Goal: Information Seeking & Learning: Learn about a topic

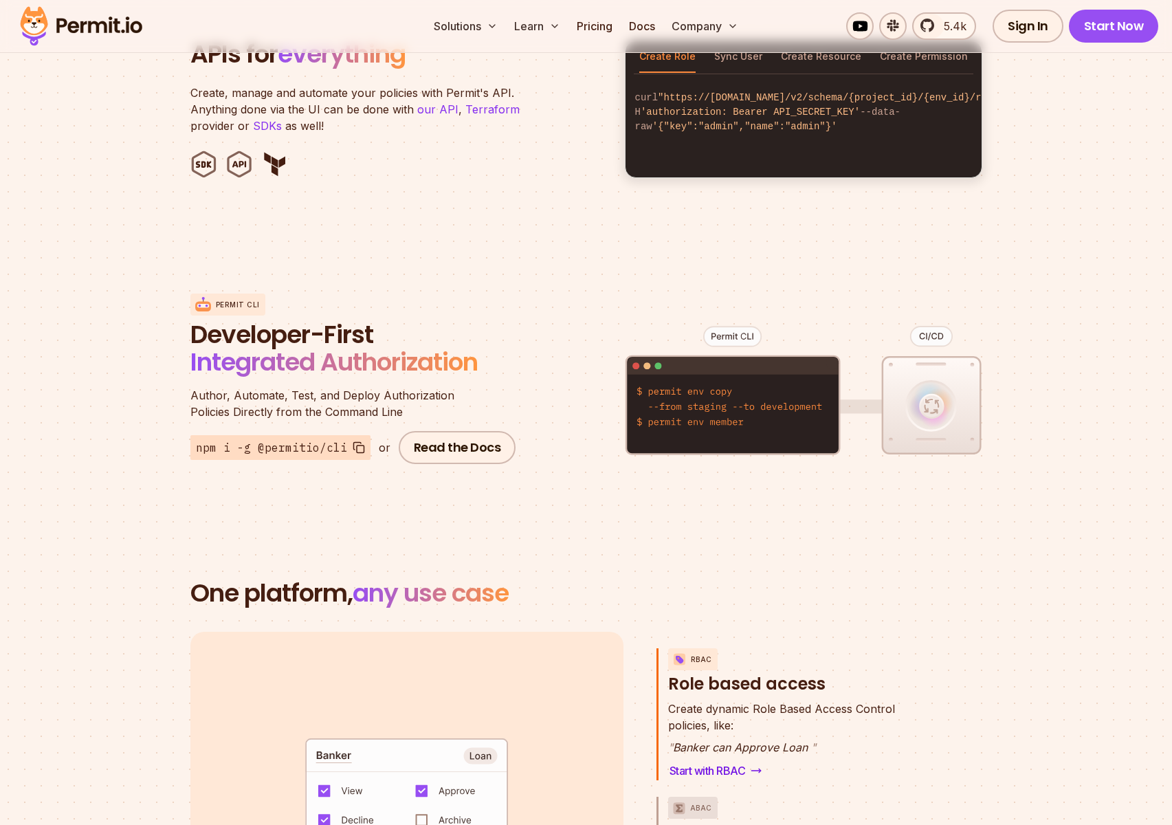
scroll to position [1237, 0]
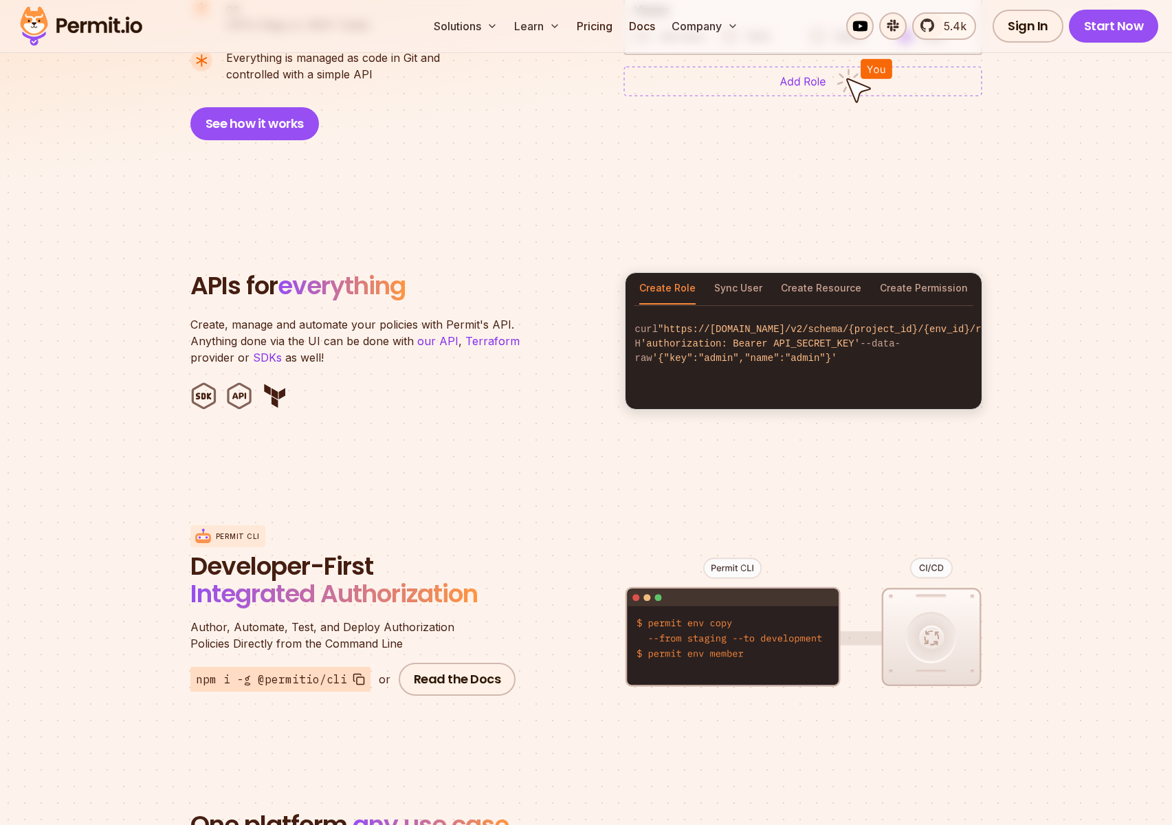
click at [437, 382] on ul at bounding box center [399, 395] width 418 height 27
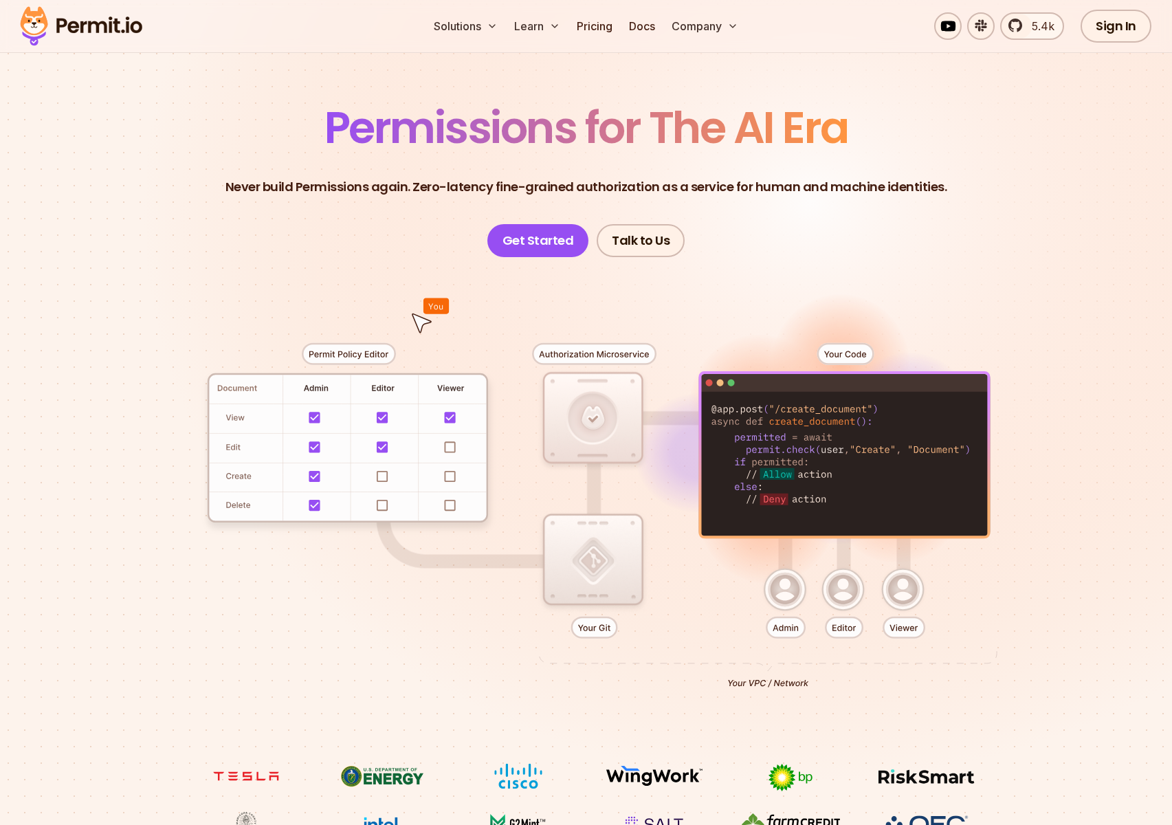
scroll to position [0, 0]
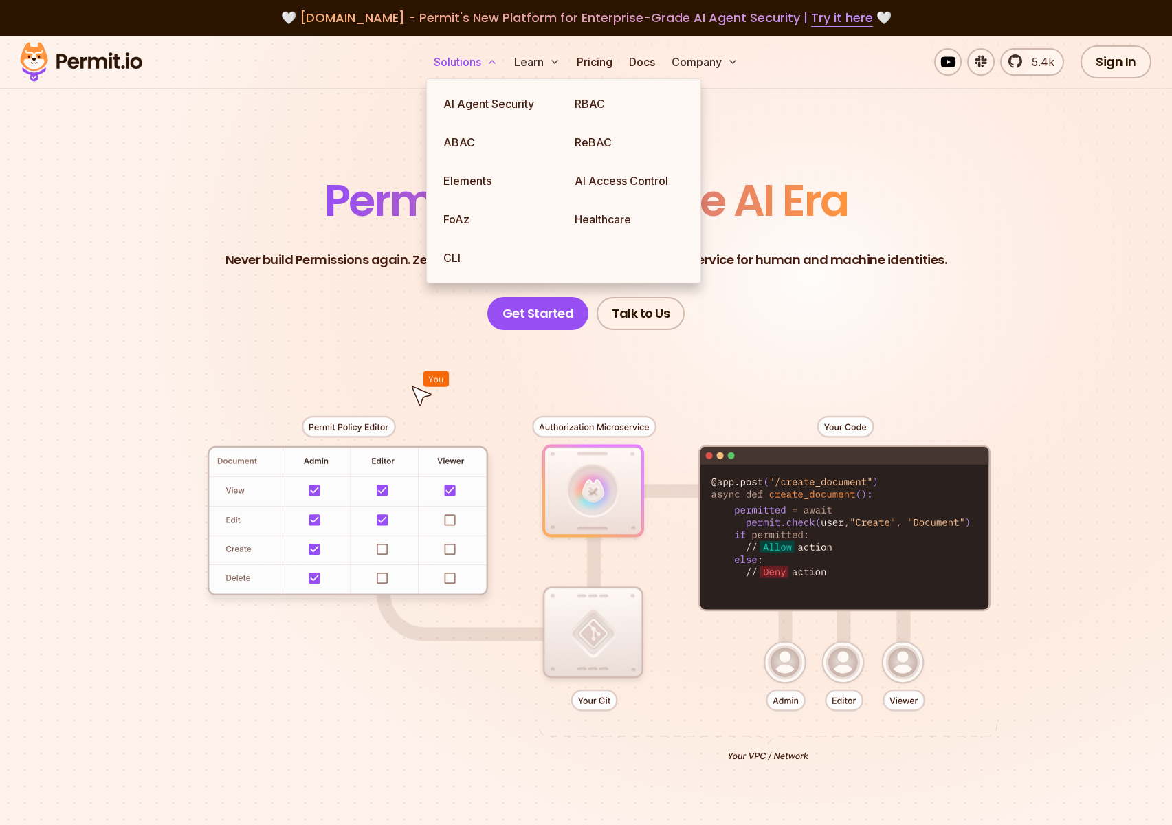
click at [463, 64] on button "Solutions" at bounding box center [465, 61] width 75 height 27
click at [467, 142] on link "ABAC" at bounding box center [497, 142] width 131 height 38
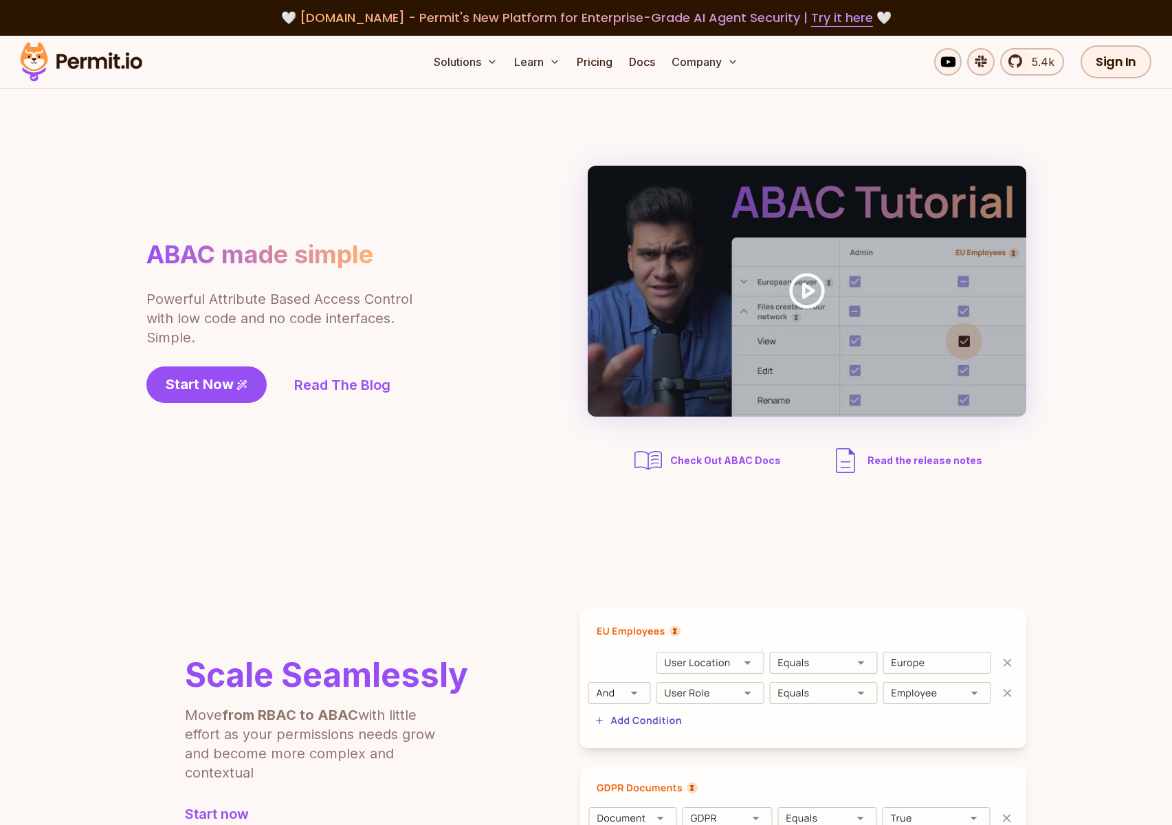
click at [66, 53] on img at bounding box center [81, 61] width 135 height 47
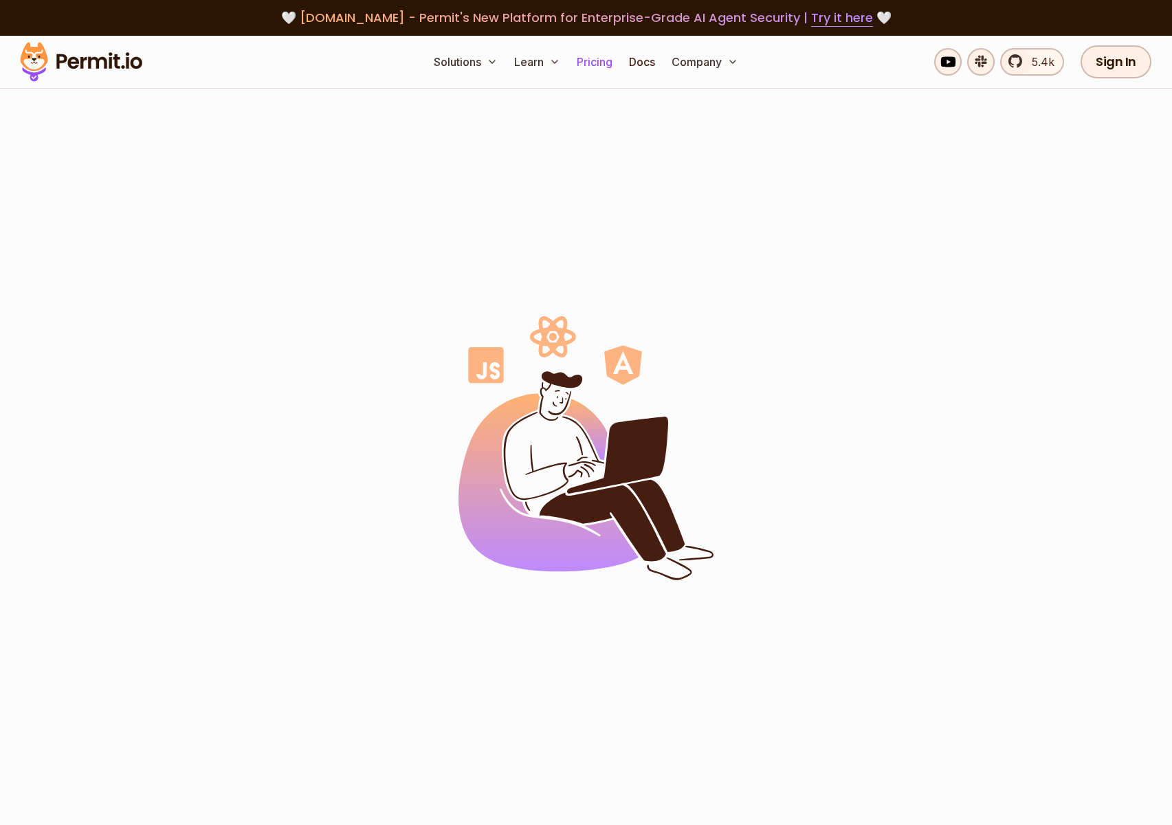
click at [608, 61] on link "Pricing" at bounding box center [594, 61] width 47 height 27
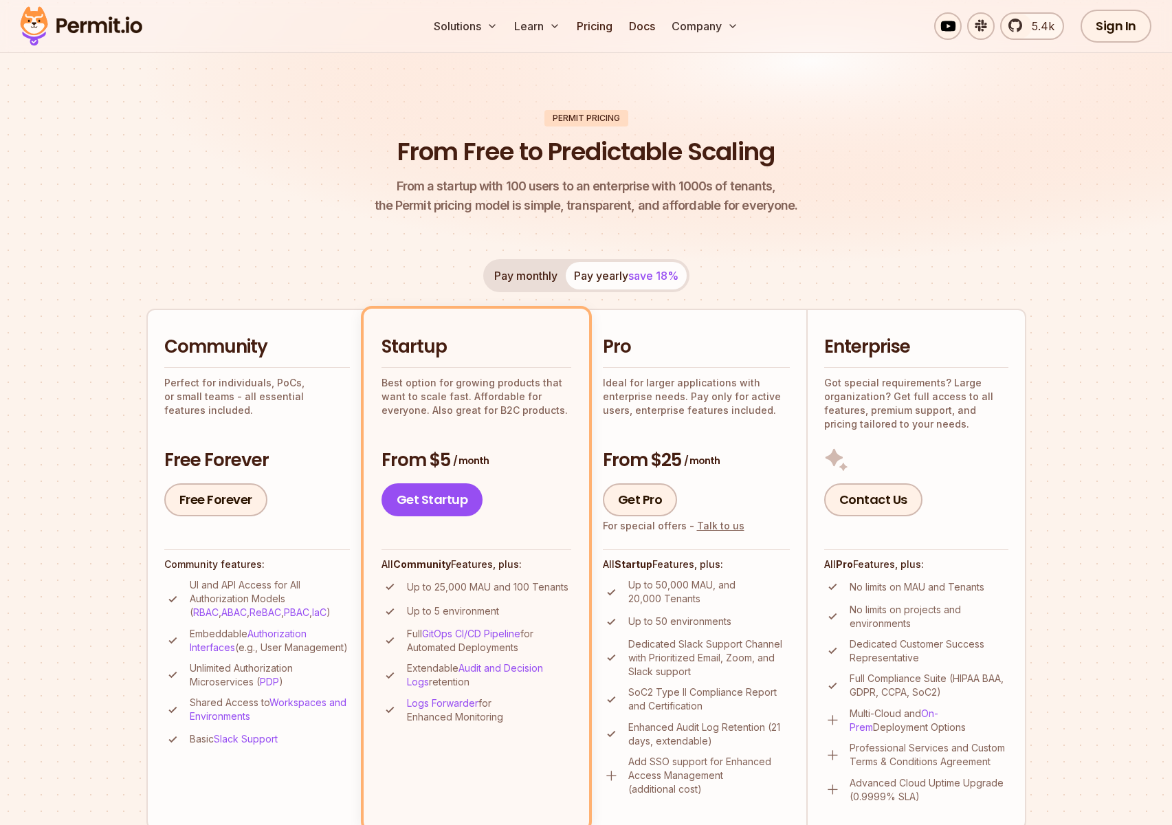
scroll to position [120, 0]
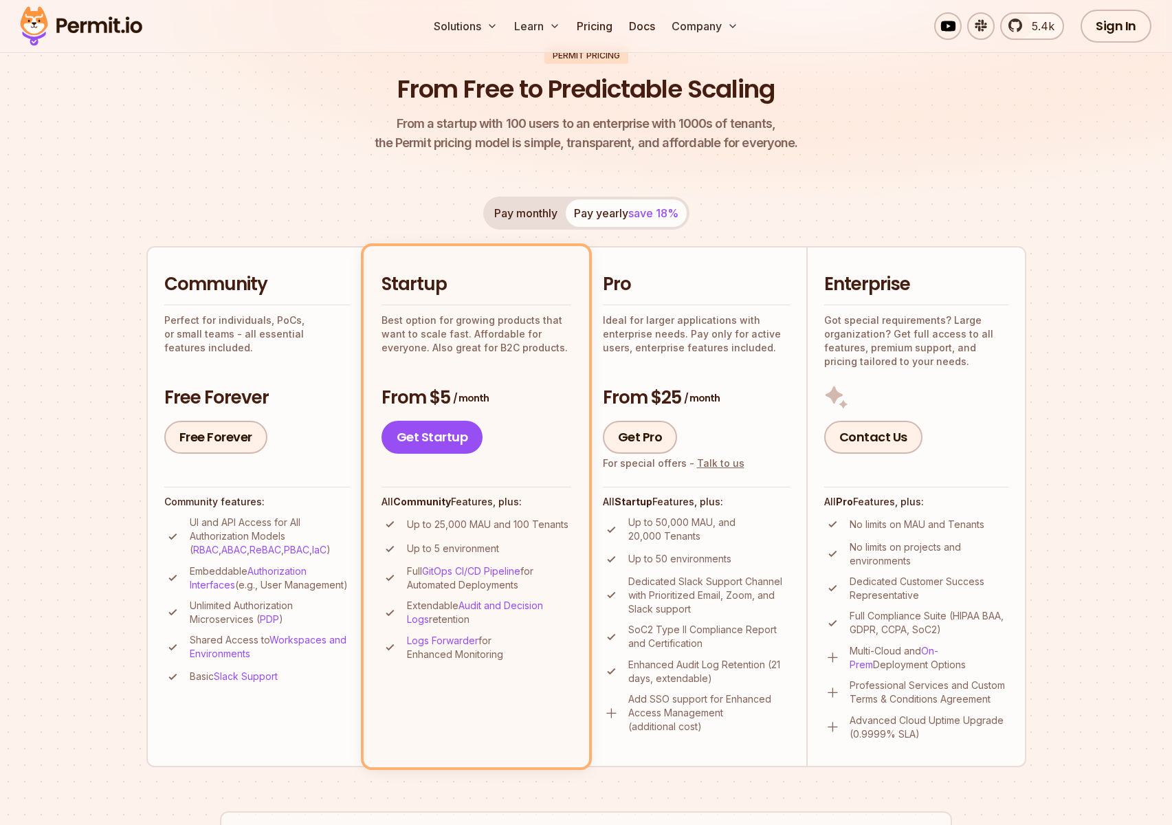
click at [456, 221] on div "Pay monthly Pay yearly save 18% Community Perfect for individuals, PoCs, or sma…" at bounding box center [586, 482] width 880 height 570
click at [285, 550] on p "UI and API Access for All Authorization Models ( RBAC , ABAC , ReBAC , PBAC , I…" at bounding box center [270, 536] width 160 height 41
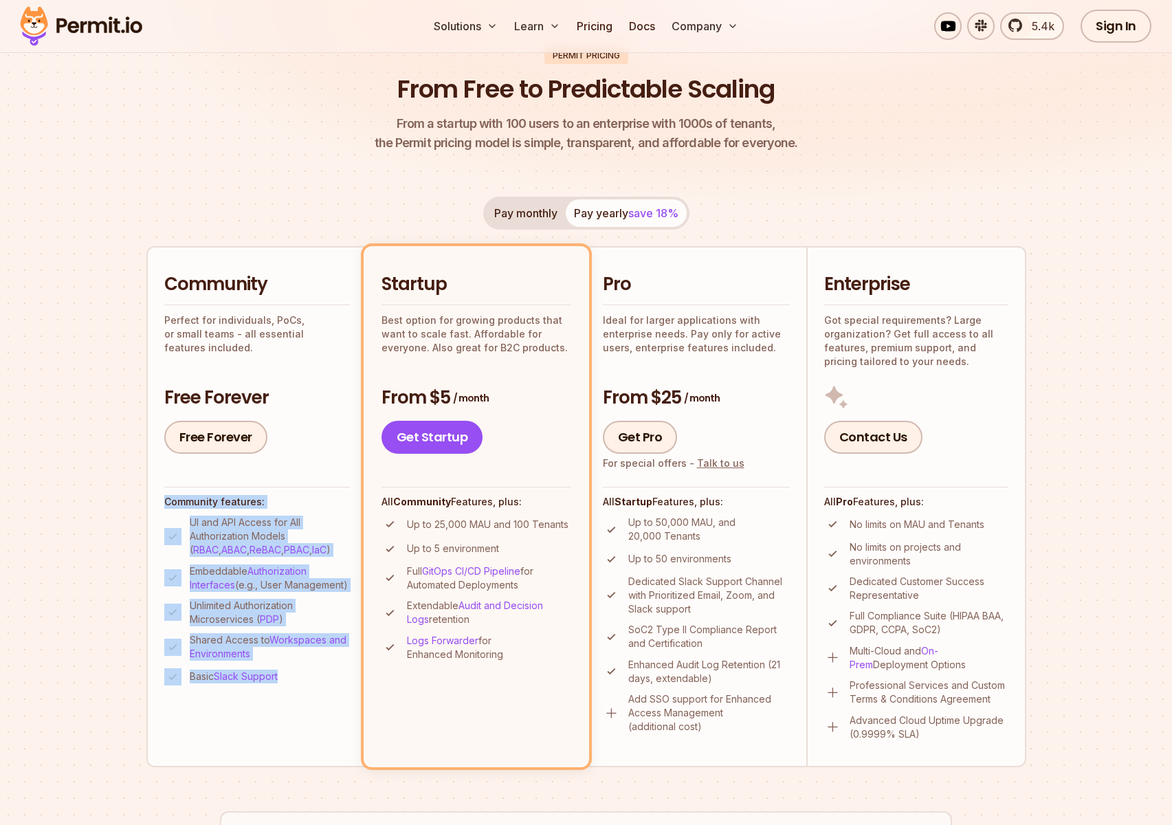
drag, startPoint x: 326, startPoint y: 641, endPoint x: 324, endPoint y: 430, distance: 211.0
click at [324, 430] on li "Community Perfect for individuals, PoCs, or small teams - all essential feature…" at bounding box center [256, 506] width 220 height 520
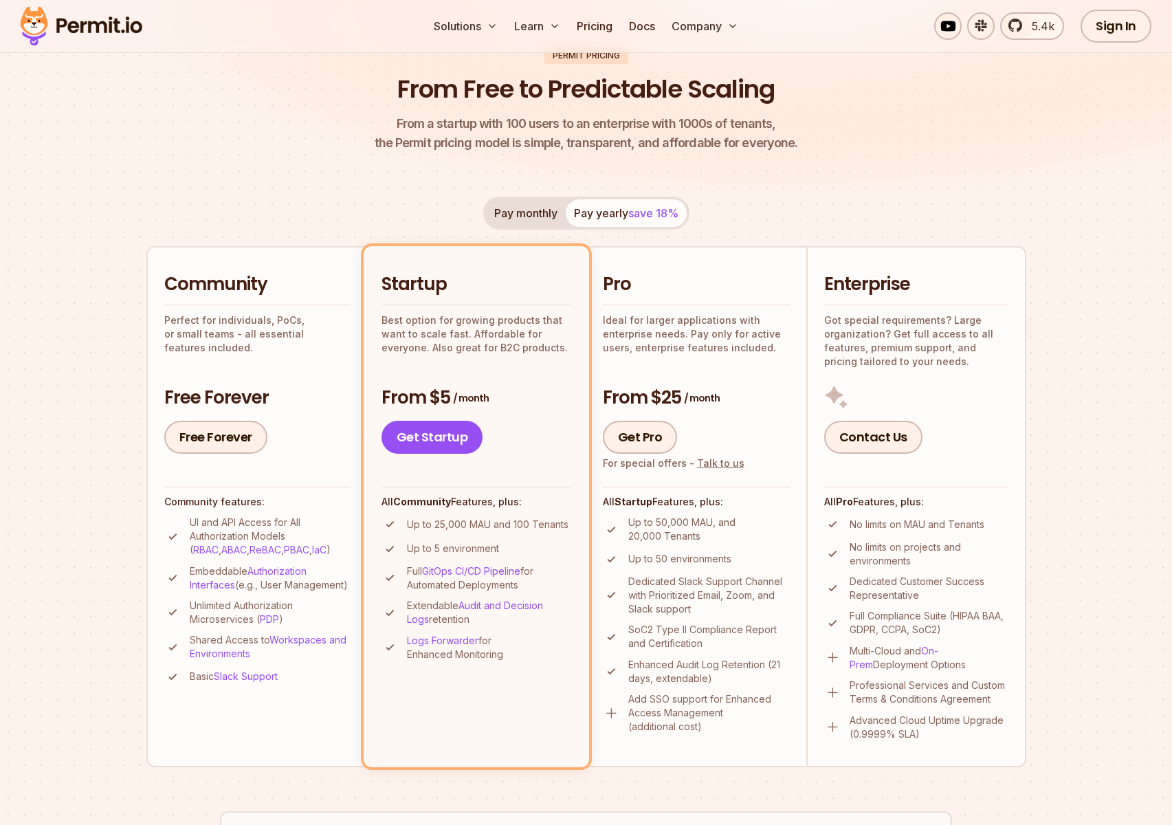
click at [313, 331] on p "Perfect for individuals, PoCs, or small teams - all essential features included." at bounding box center [257, 333] width 186 height 41
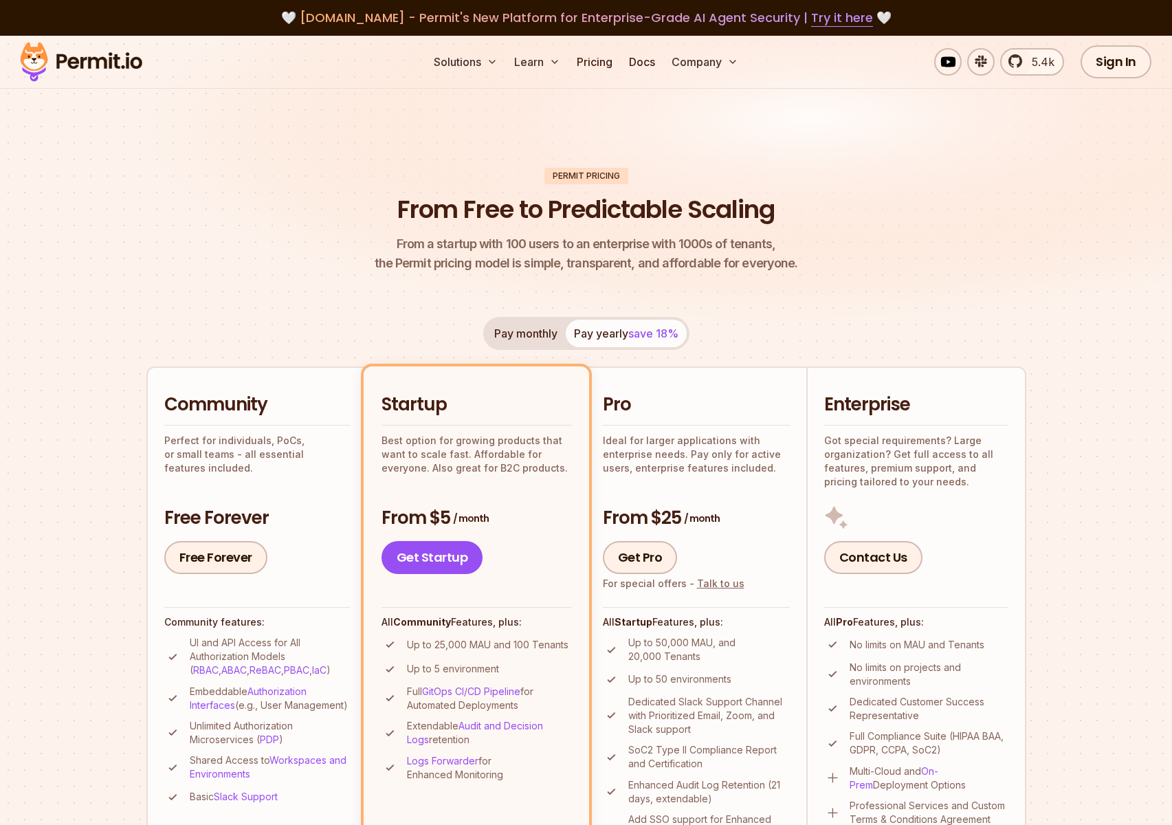
click at [94, 58] on img at bounding box center [81, 61] width 135 height 47
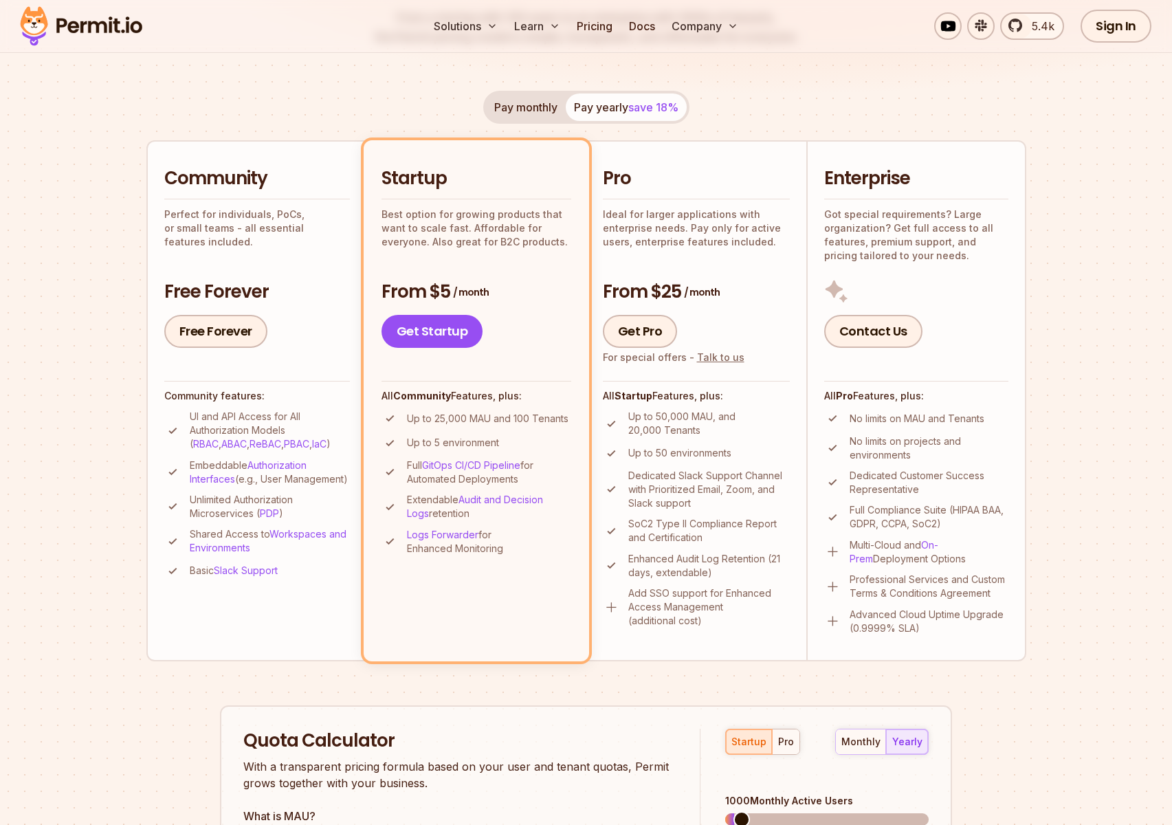
scroll to position [227, 0]
click at [232, 136] on div "Pay monthly Pay yearly save 18% Community Perfect for individuals, PoCs, or sma…" at bounding box center [586, 375] width 880 height 570
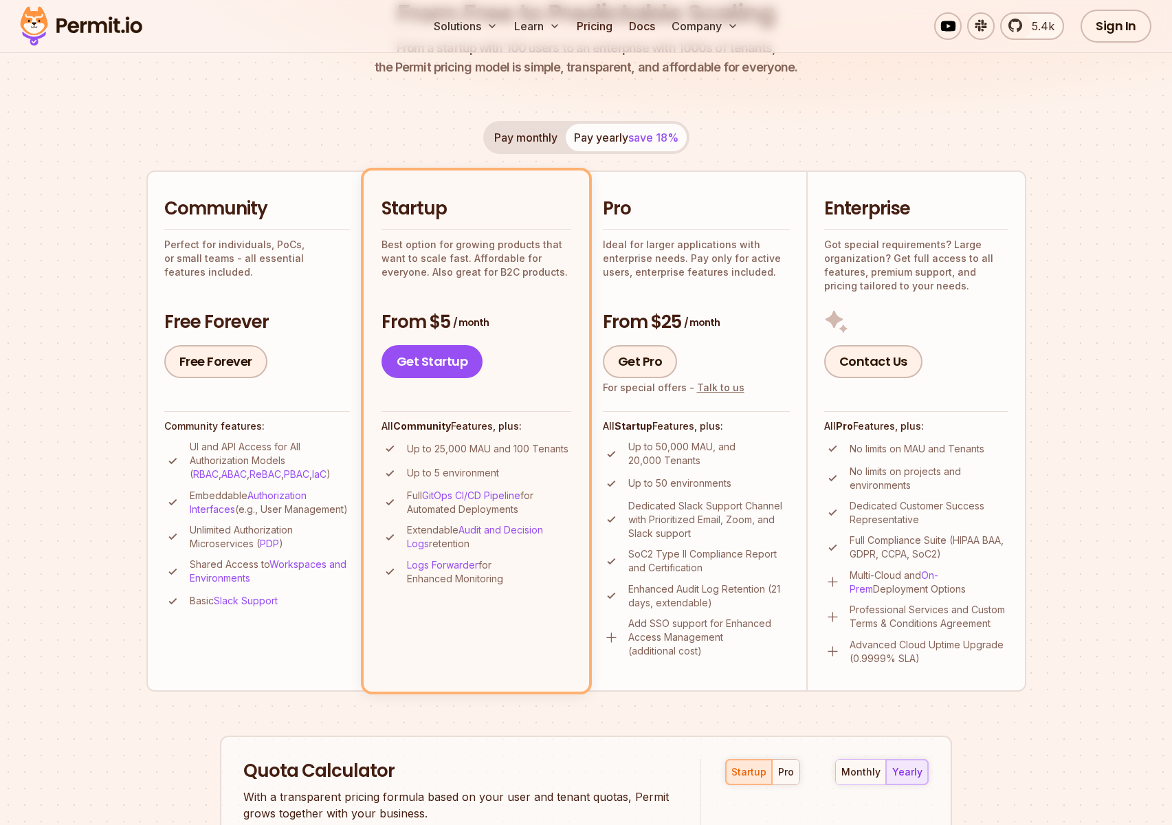
scroll to position [0, 0]
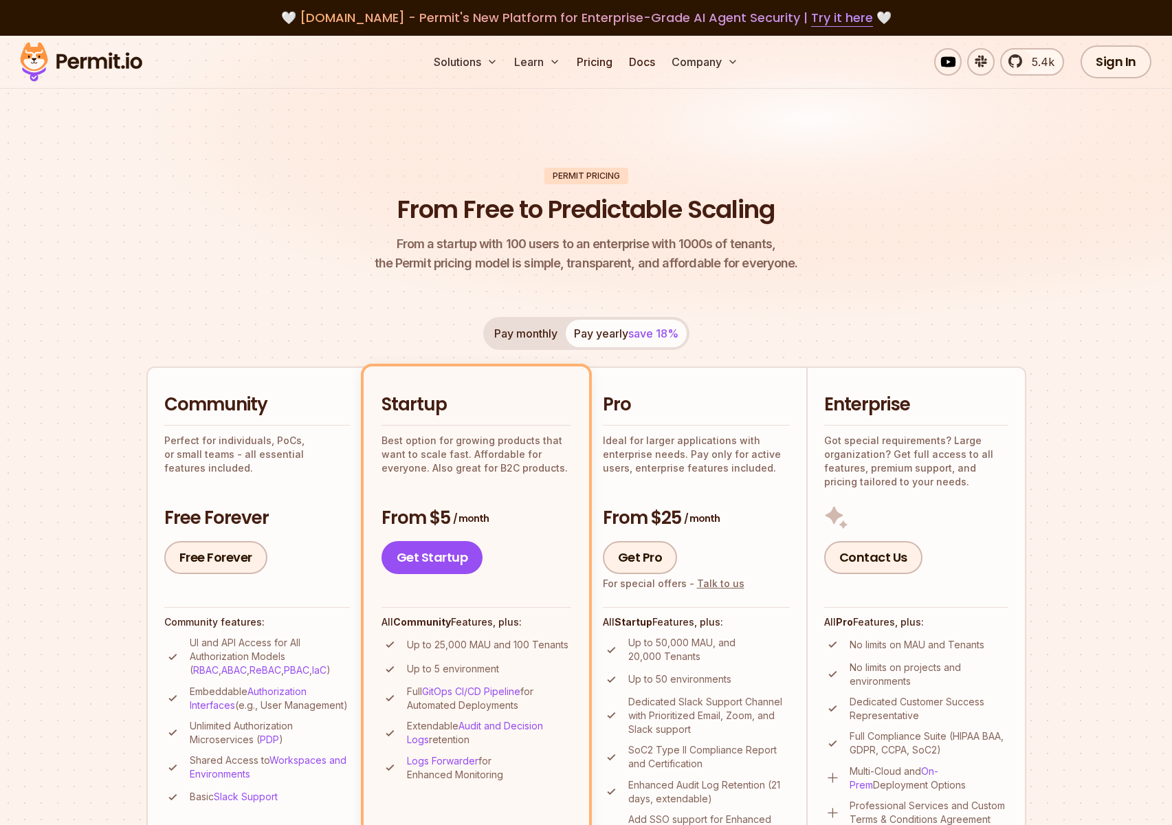
click at [126, 67] on img at bounding box center [81, 61] width 135 height 47
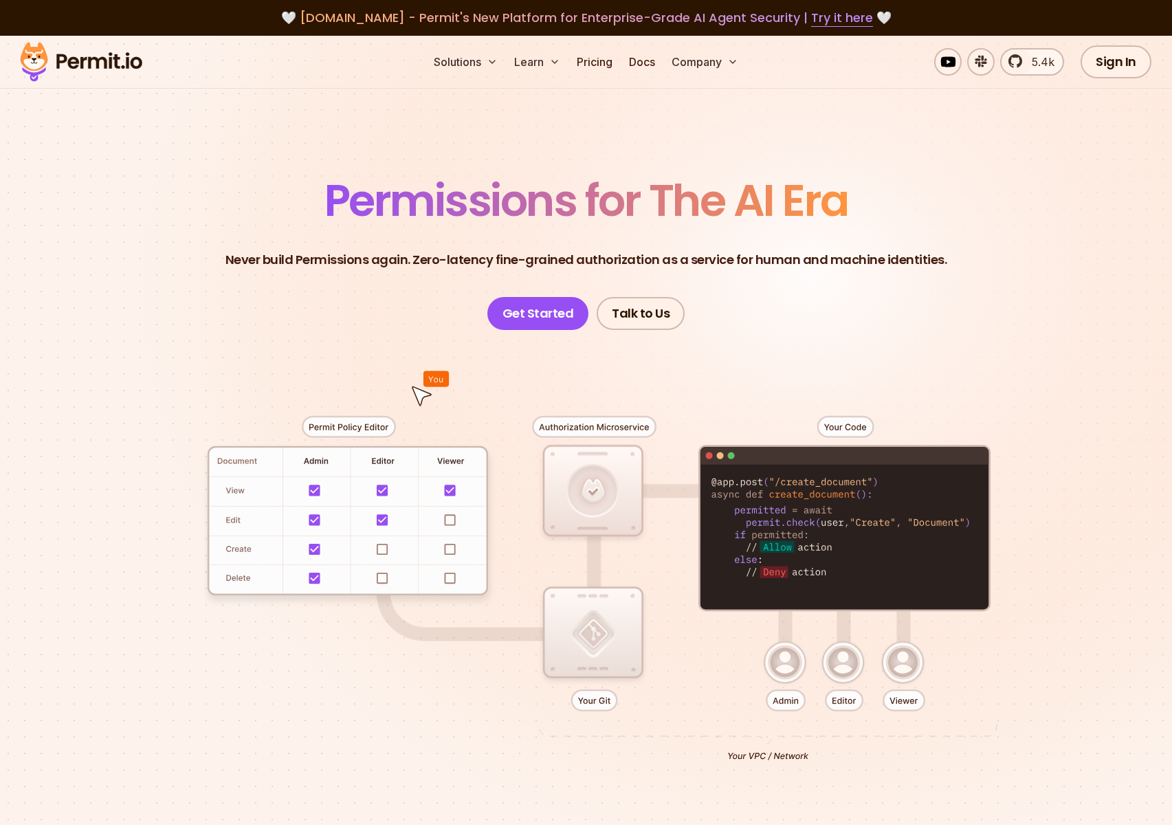
click at [261, 210] on header "Permissions for The AI Era Never build Permissions again. Zero-latency fine-gra…" at bounding box center [586, 254] width 962 height 151
click at [602, 57] on link "Pricing" at bounding box center [594, 61] width 47 height 27
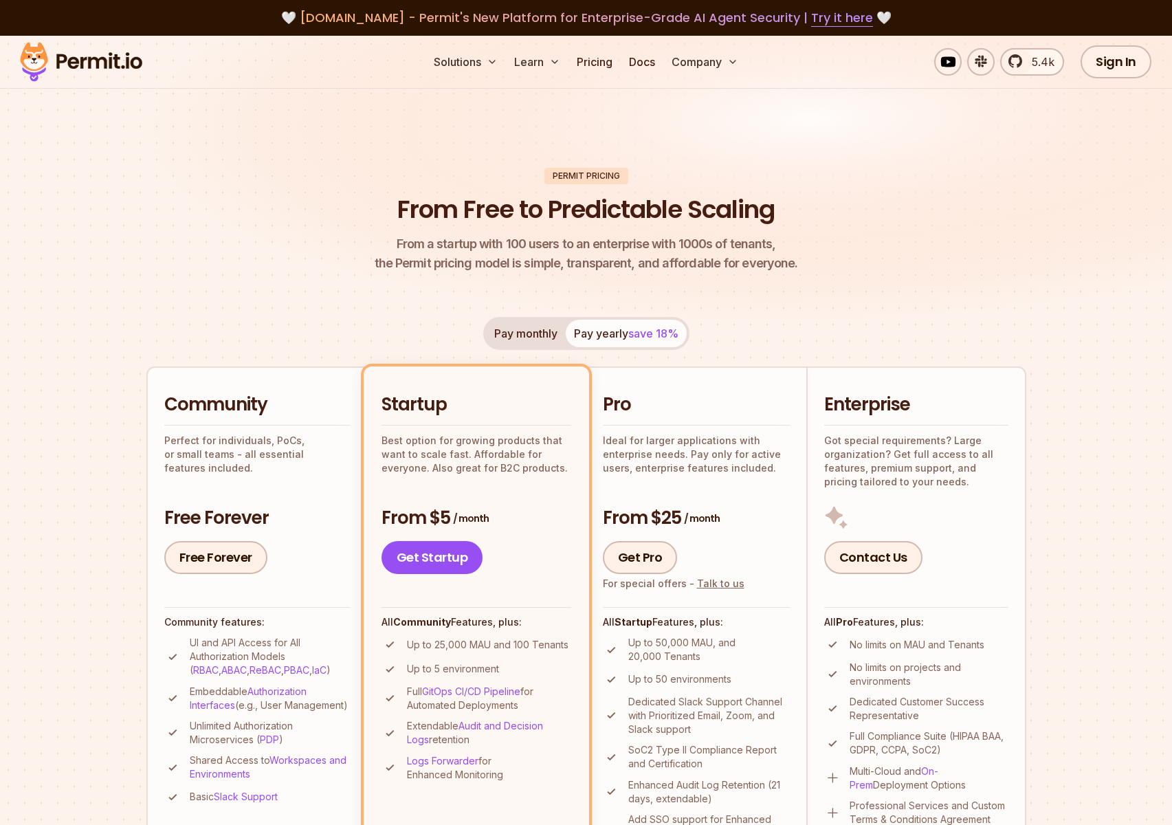
click at [1048, 308] on img at bounding box center [586, 192] width 1172 height 312
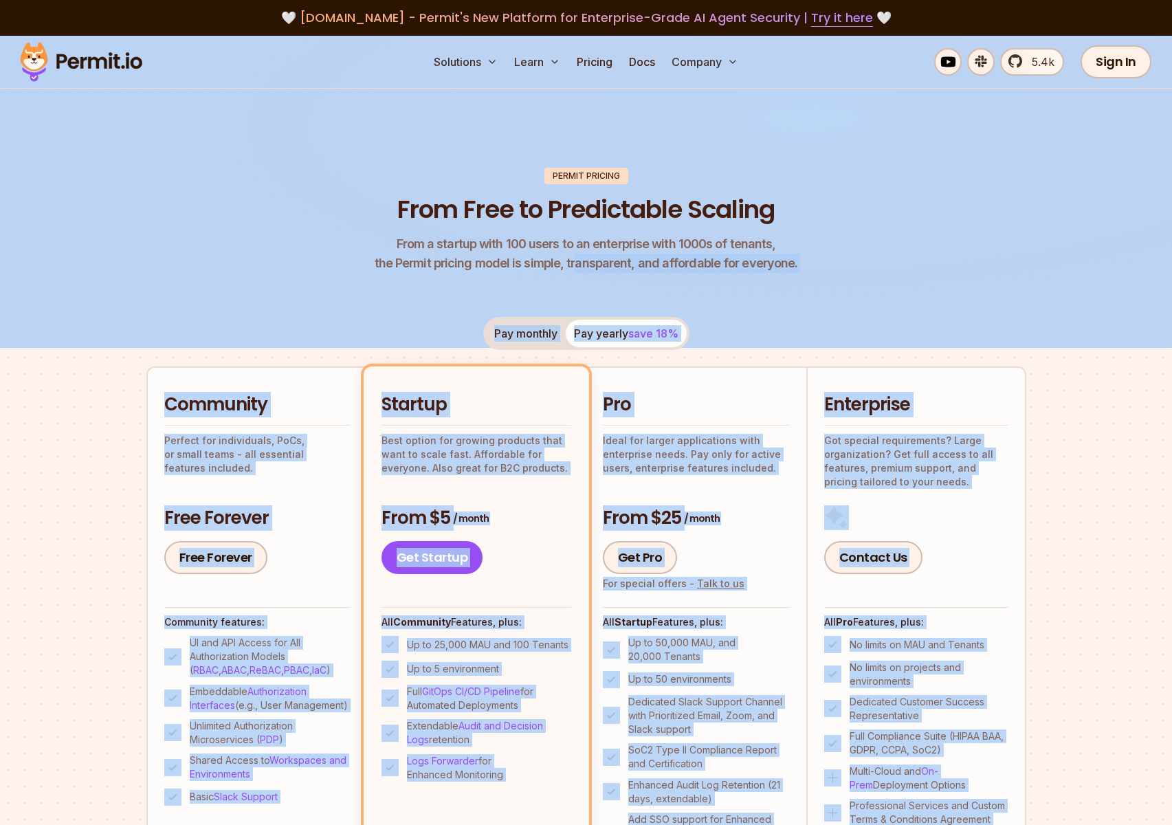
drag, startPoint x: 575, startPoint y: 271, endPoint x: 643, endPoint y: 139, distance: 148.5
click at [643, 139] on section "Permit Pricing From Free to Predictable Scaling From a startup with 100 users t…" at bounding box center [586, 779] width 1172 height 1487
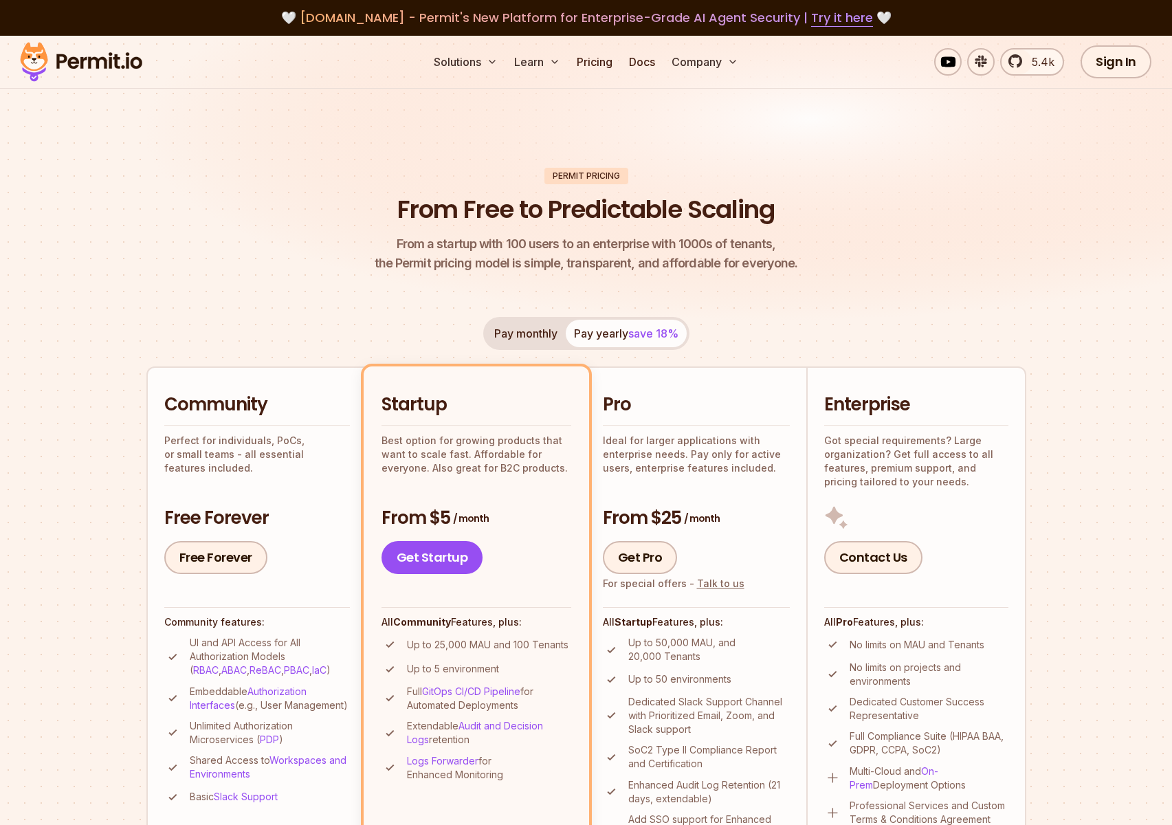
click at [728, 232] on header "Permit Pricing From Free to Predictable Scaling From a startup with 100 users t…" at bounding box center [586, 221] width 880 height 106
click at [570, 209] on h1 "From Free to Predictable Scaling" at bounding box center [585, 209] width 377 height 34
click at [587, 235] on span "From a startup with 100 users to an enterprise with 1000s of tenants," at bounding box center [586, 243] width 423 height 19
